Goal: Task Accomplishment & Management: Manage account settings

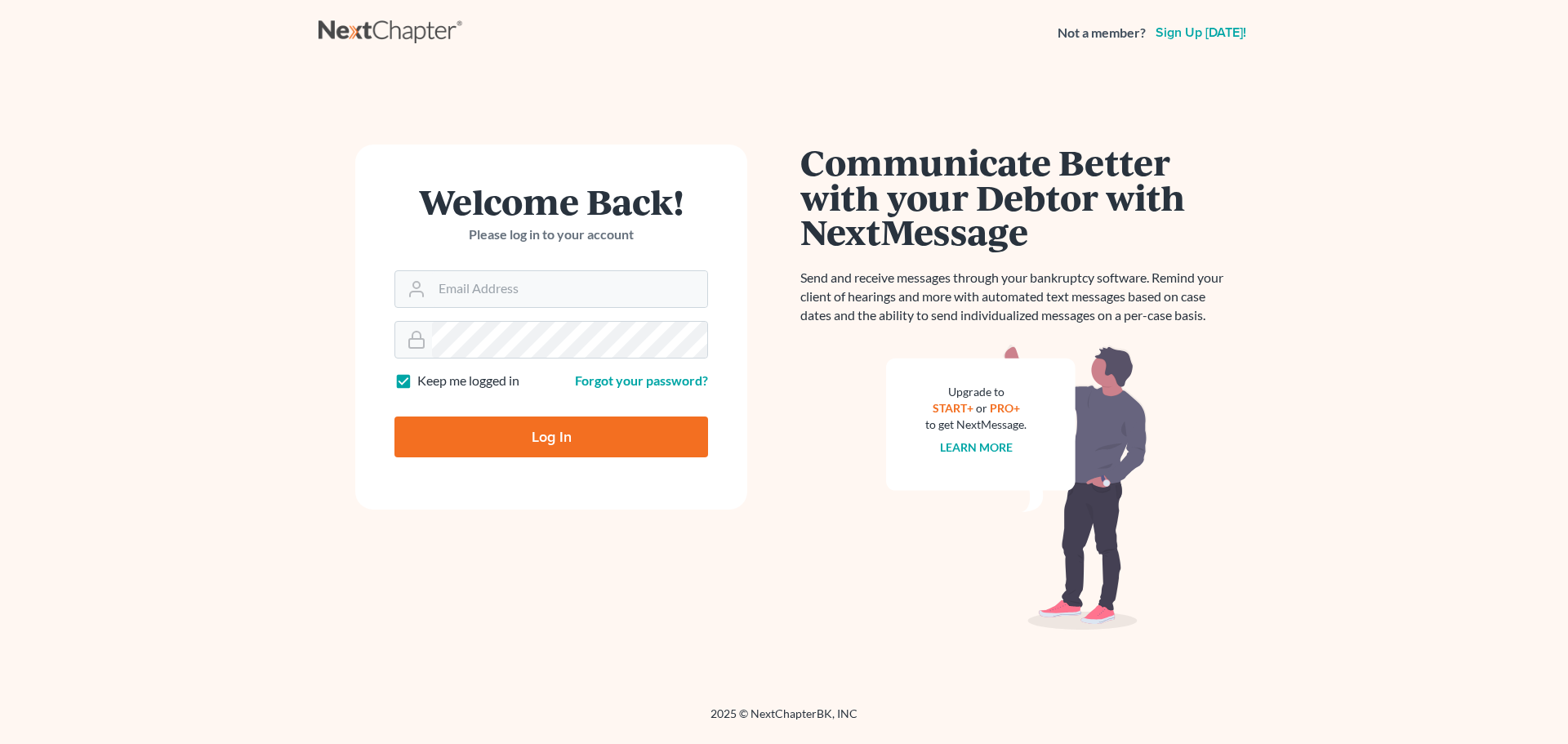
click at [460, 279] on input "Email Address" at bounding box center [569, 289] width 275 height 36
type input "[EMAIL_ADDRESS][DOMAIN_NAME]"
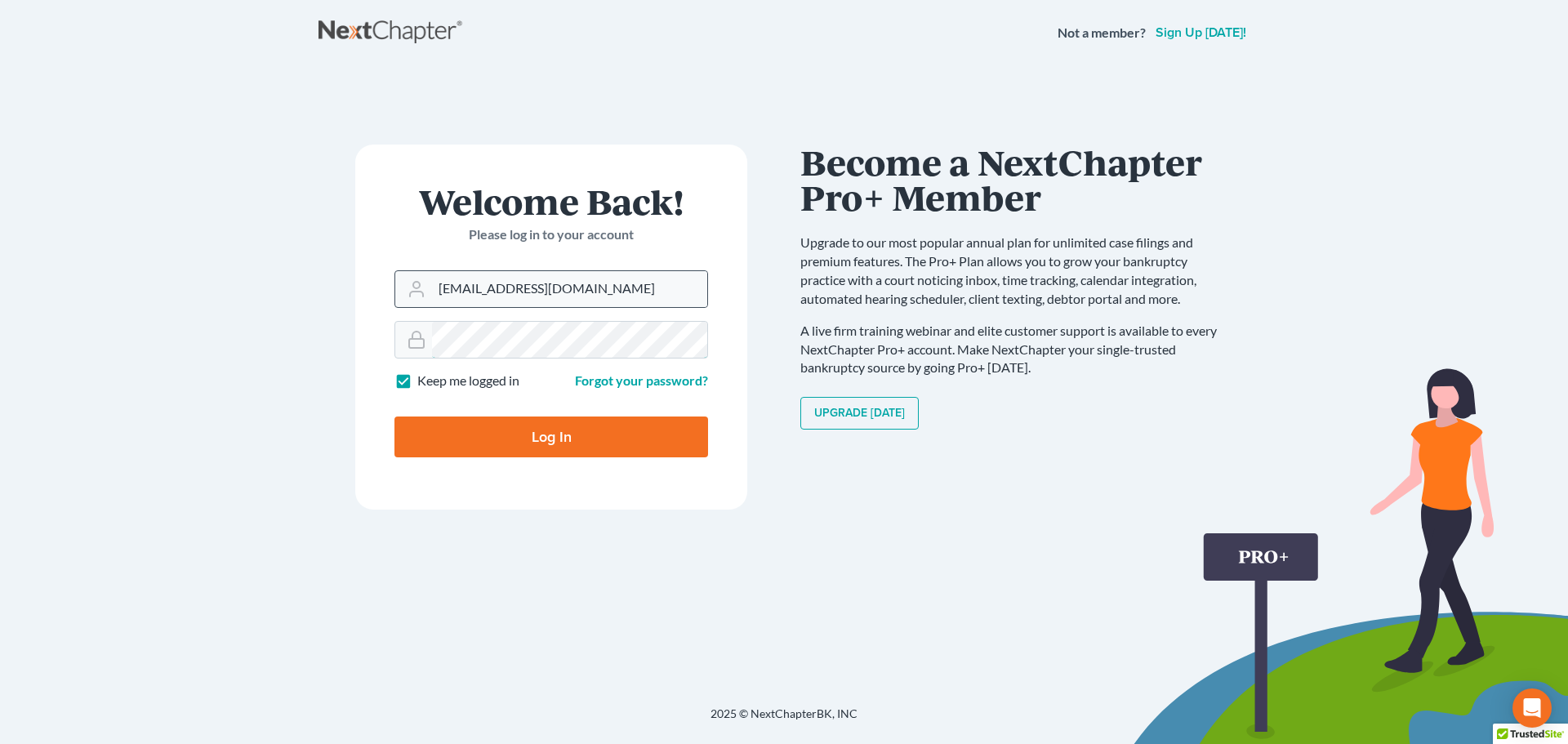
click at [395, 417] on input "Log In" at bounding box center [551, 438] width 314 height 41
type input "Thinking..."
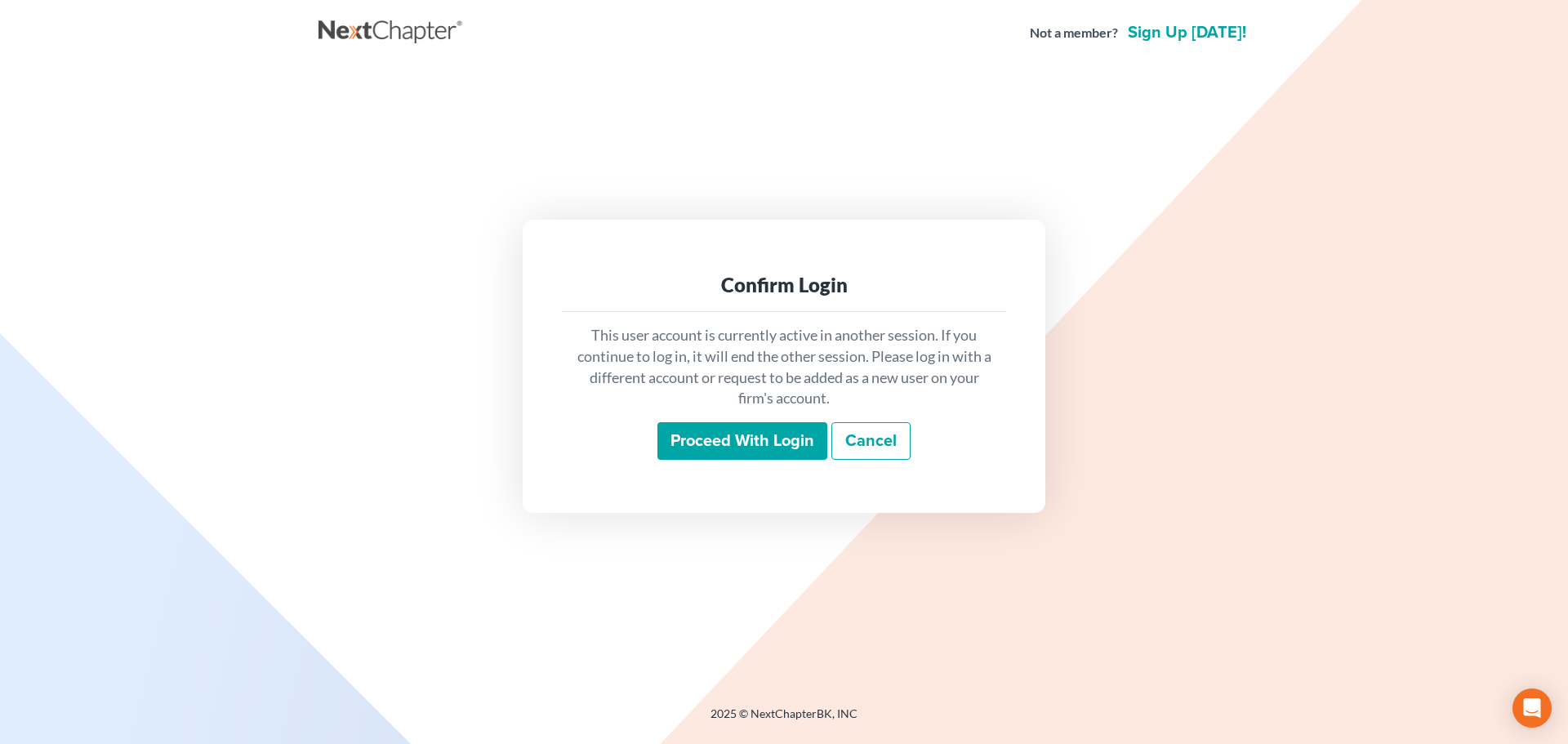
click at [723, 441] on input "Proceed with login" at bounding box center [743, 441] width 170 height 37
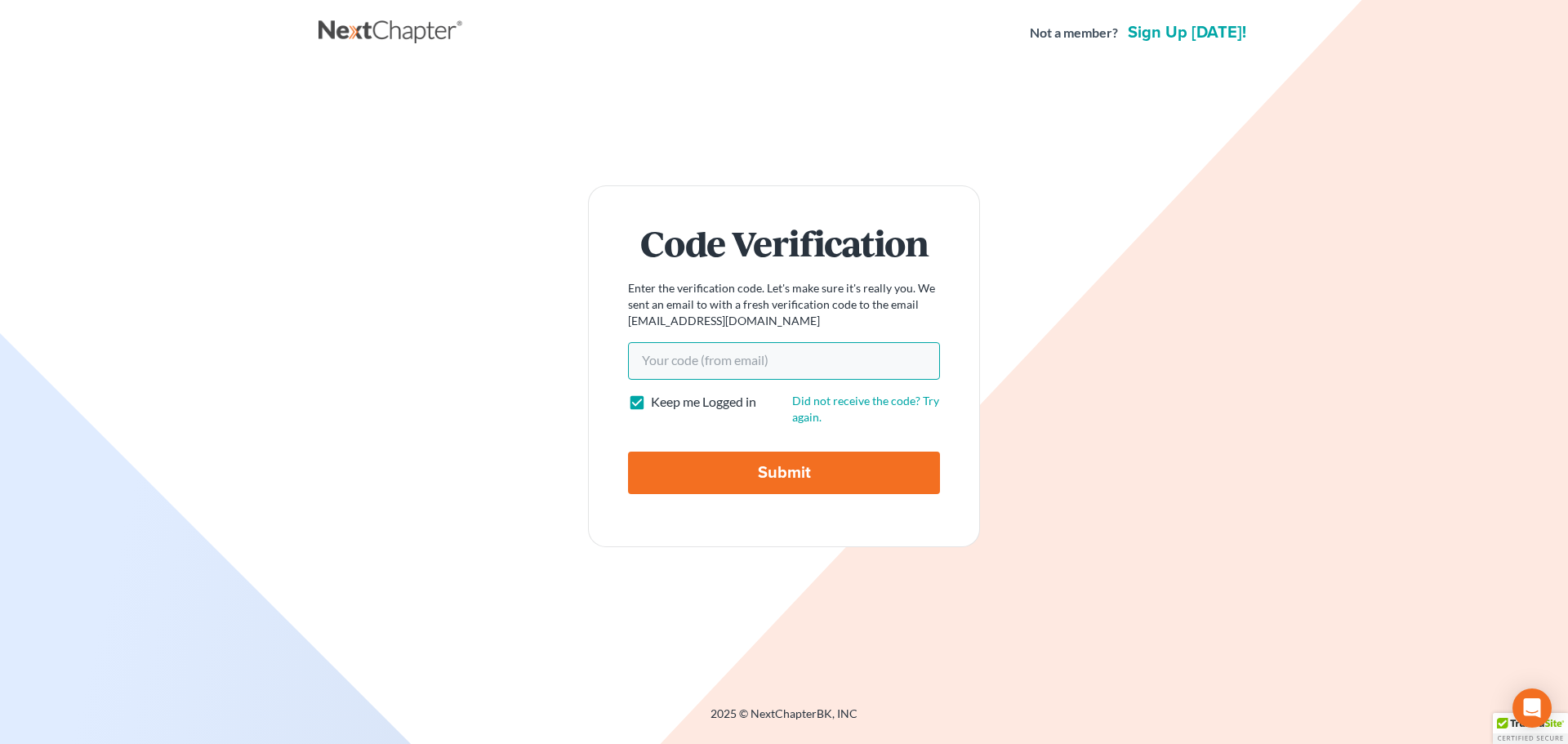
click at [690, 359] on input "Your code(from email)" at bounding box center [784, 361] width 312 height 37
paste input "c3490d"
type input "c3490d"
click at [681, 472] on input "Submit" at bounding box center [784, 473] width 312 height 43
type input "Thinking..."
